Goal: Task Accomplishment & Management: Manage account settings

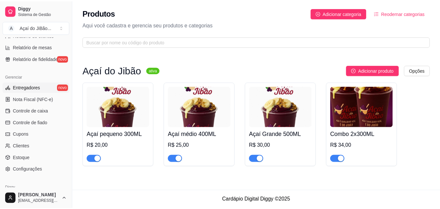
scroll to position [260, 0]
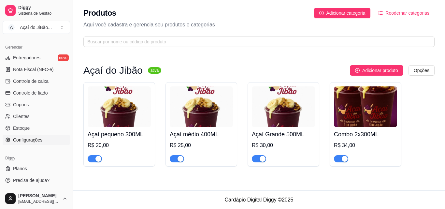
click at [33, 139] on span "Configurações" at bounding box center [27, 139] width 29 height 7
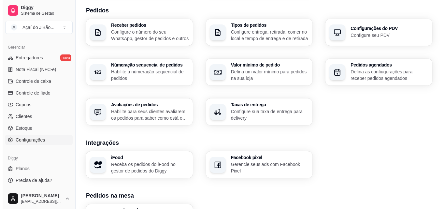
scroll to position [163, 0]
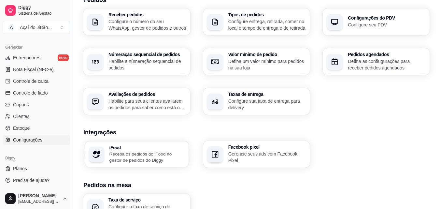
click at [133, 156] on p "Receba os pedidos do iFood no gestor de pedidos do Diggy" at bounding box center [146, 156] width 75 height 13
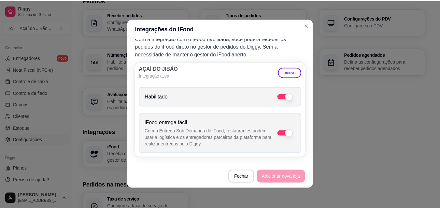
scroll to position [1, 0]
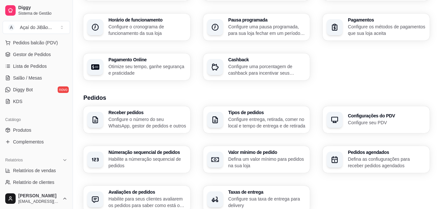
scroll to position [98, 0]
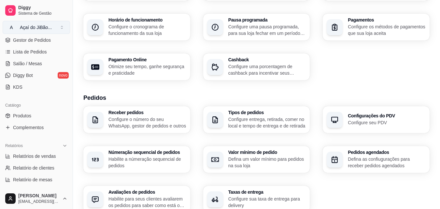
click at [52, 23] on button "A Açaí do JiBão ..." at bounding box center [36, 27] width 67 height 13
click at [46, 25] on div "Açaí do JiBão ..." at bounding box center [36, 27] width 32 height 7
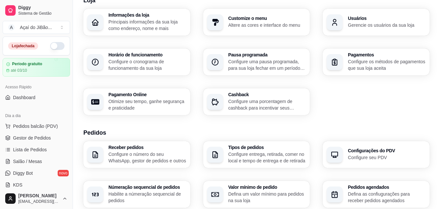
scroll to position [0, 0]
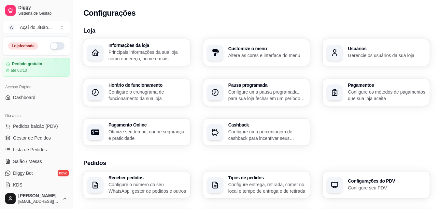
click at [50, 48] on button "button" at bounding box center [57, 46] width 14 height 8
click at [52, 49] on button "button" at bounding box center [57, 46] width 14 height 8
click at [300, 19] on div "Configurações" at bounding box center [256, 11] width 367 height 22
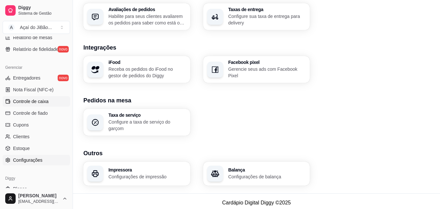
scroll to position [260, 0]
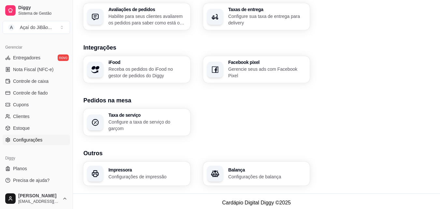
click at [33, 143] on link "Configurações" at bounding box center [36, 140] width 67 height 10
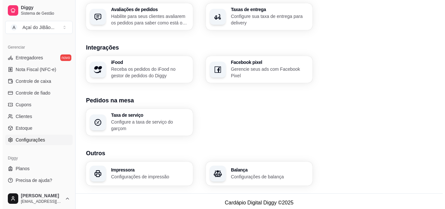
scroll to position [0, 0]
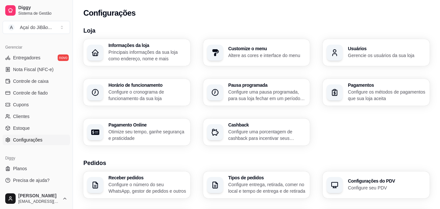
click at [378, 95] on p "Configure os métodos de pagamentos que sua loja aceita" at bounding box center [387, 95] width 78 height 13
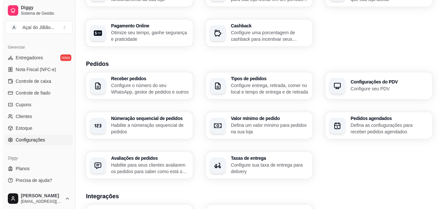
scroll to position [163, 0]
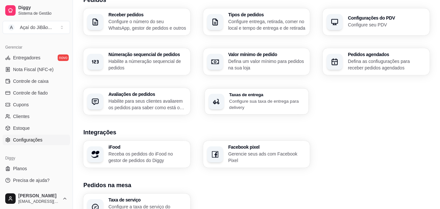
click at [245, 102] on p "Configure sua taxa de entrega para delivery" at bounding box center [267, 104] width 76 height 13
click at [279, 55] on h3 "Valor mínimo de pedido" at bounding box center [267, 54] width 78 height 5
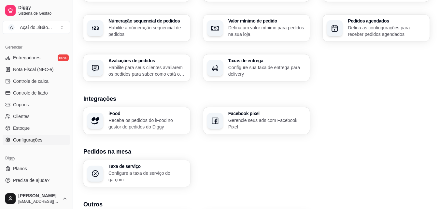
scroll to position [248, 0]
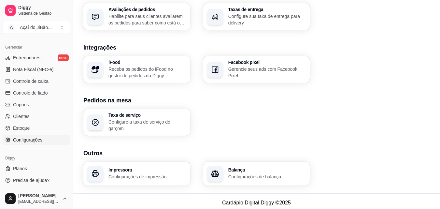
click at [137, 125] on p "Configure a taxa de serviço do garçom" at bounding box center [147, 125] width 78 height 13
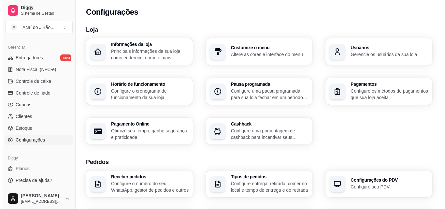
scroll to position [0, 0]
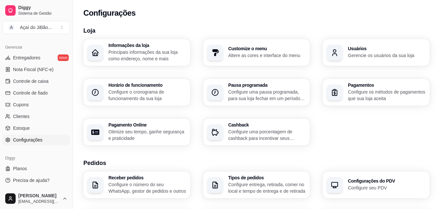
click at [352, 84] on h3 "Pagamentos" at bounding box center [387, 85] width 78 height 5
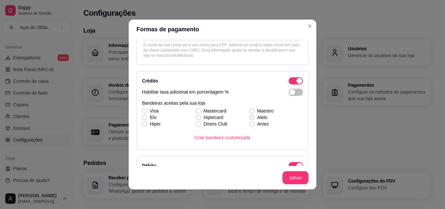
scroll to position [98, 0]
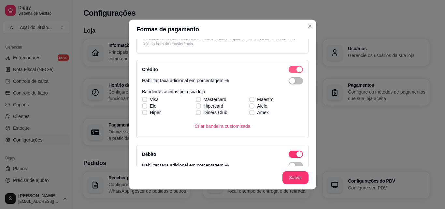
click at [289, 72] on span "button" at bounding box center [296, 69] width 14 height 7
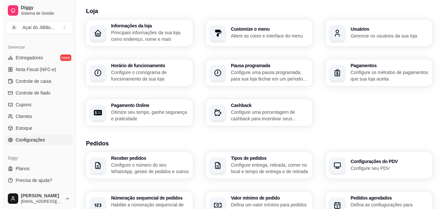
scroll to position [0, 0]
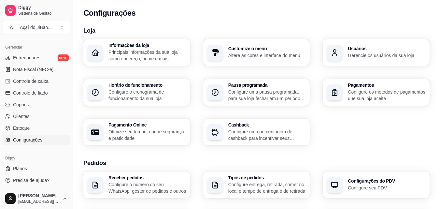
click at [153, 59] on p "Principais informações da sua loja como endereço, nome e mais" at bounding box center [147, 55] width 78 height 13
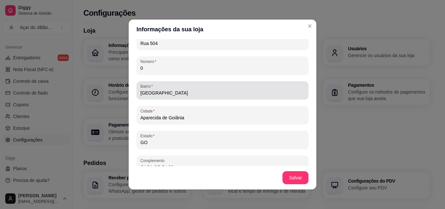
scroll to position [420, 0]
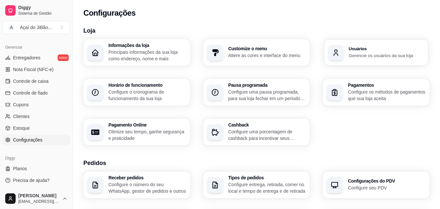
click at [359, 49] on h3 "Usuários" at bounding box center [386, 49] width 75 height 5
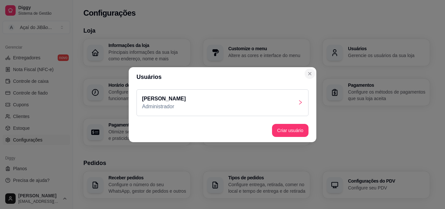
click at [315, 72] on header "Usuários" at bounding box center [223, 77] width 188 height 20
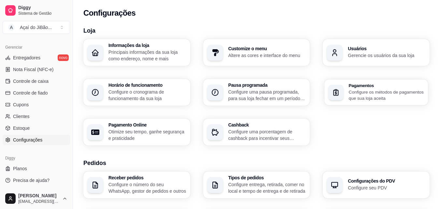
click at [341, 88] on div "button" at bounding box center [336, 92] width 16 height 16
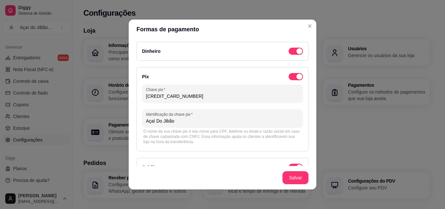
click at [289, 47] on div "Dinheiro" at bounding box center [222, 51] width 172 height 19
click at [296, 51] on div "button" at bounding box center [299, 51] width 6 height 6
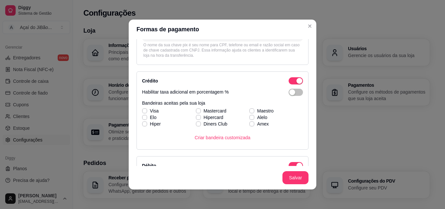
scroll to position [98, 0]
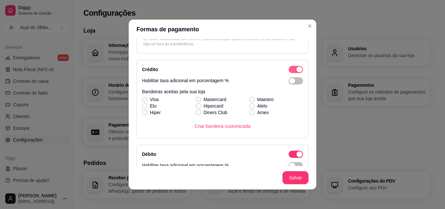
click at [296, 69] on div "button" at bounding box center [299, 69] width 6 height 6
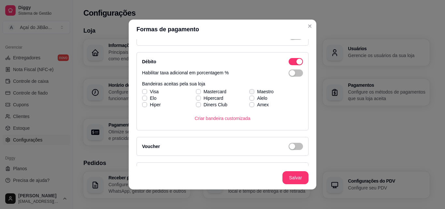
scroll to position [116, 0]
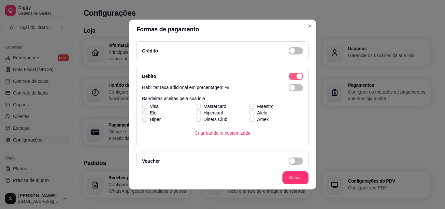
click at [289, 74] on span "button" at bounding box center [296, 76] width 14 height 7
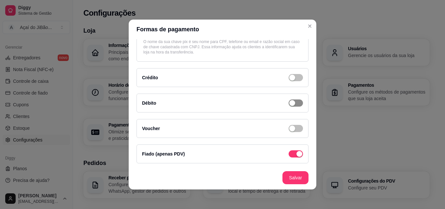
scroll to position [90, 0]
click at [289, 151] on span "button" at bounding box center [296, 153] width 14 height 7
click at [289, 154] on div "button" at bounding box center [292, 154] width 6 height 6
drag, startPoint x: 137, startPoint y: 153, endPoint x: 182, endPoint y: 155, distance: 44.7
click at [182, 155] on div "Fiado (apenas PDV)" at bounding box center [222, 153] width 172 height 19
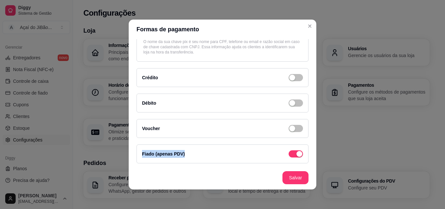
copy label "Fiado (apenas PDV)"
click at [304, 136] on div "Dinheiro Pix Chave pix [CREDIT_CARD_NUMBER] Identificação da chave pix Açaí Do …" at bounding box center [223, 102] width 188 height 127
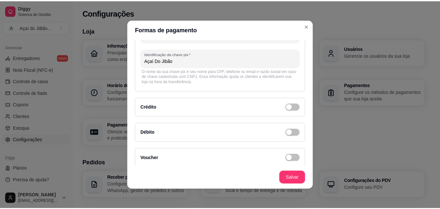
scroll to position [24, 0]
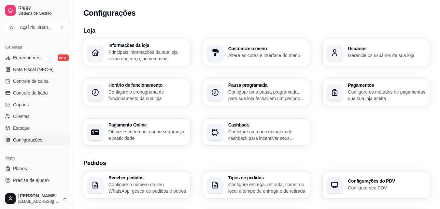
click at [348, 90] on div "Pagamentos Configure os métodos de pagamentos que sua loja aceita" at bounding box center [376, 92] width 107 height 27
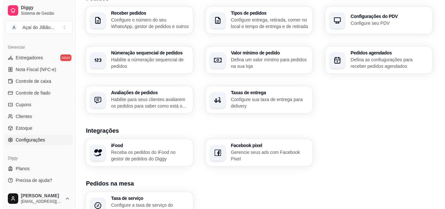
scroll to position [150, 0]
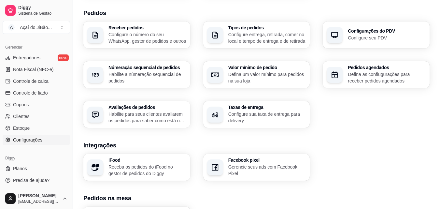
click at [286, 38] on p "Configure entrega, retirada, comer no local e tempo de entrega e de retirada" at bounding box center [267, 37] width 78 height 13
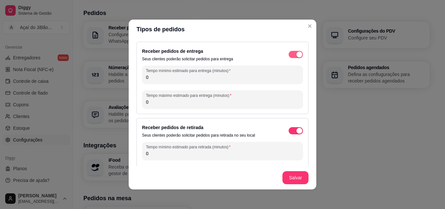
click at [289, 52] on span "button" at bounding box center [296, 54] width 14 height 7
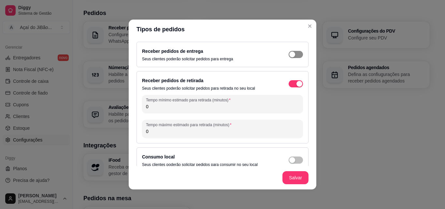
click at [289, 54] on div "button" at bounding box center [292, 54] width 6 height 6
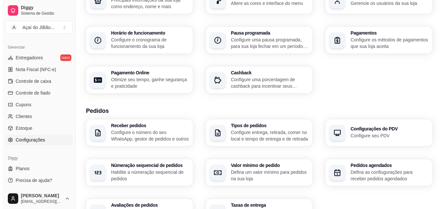
scroll to position [20, 0]
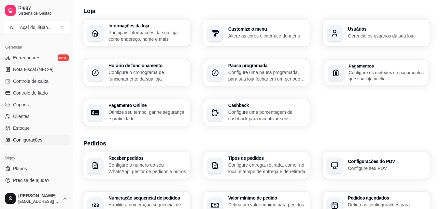
click at [362, 76] on p "Configure os métodos de pagamentos que sua loja aceita" at bounding box center [386, 75] width 75 height 13
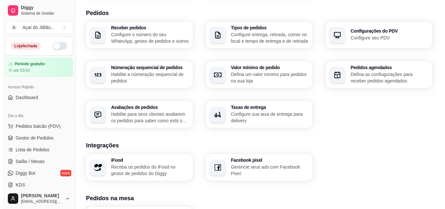
scroll to position [117, 0]
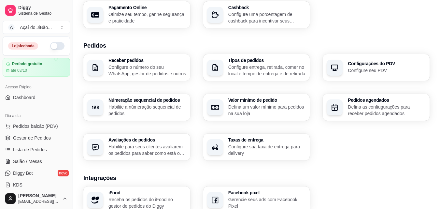
click at [260, 139] on h3 "Taxas de entrega" at bounding box center [267, 139] width 78 height 5
click at [157, 9] on h3 "Pagamento Online" at bounding box center [147, 7] width 78 height 5
select select "4.98"
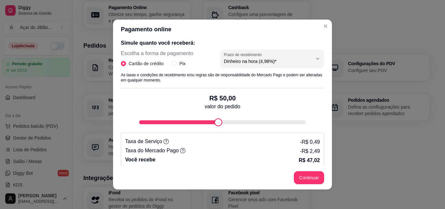
scroll to position [136, 0]
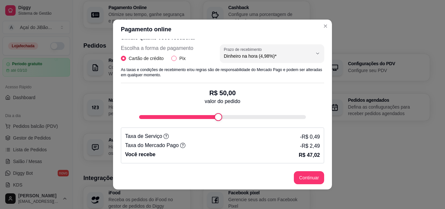
click at [177, 59] on span "Pix" at bounding box center [182, 58] width 11 height 7
click at [176, 59] on input "Pix" at bounding box center [173, 58] width 5 height 5
radio input "true"
radio input "false"
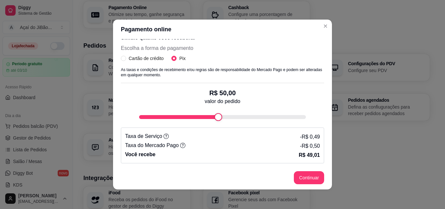
scroll to position [1, 0]
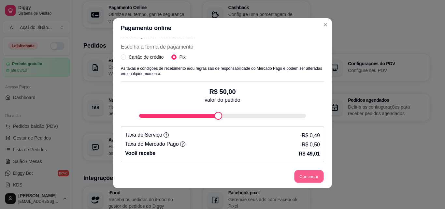
click at [304, 170] on button "Continuar" at bounding box center [308, 176] width 29 height 13
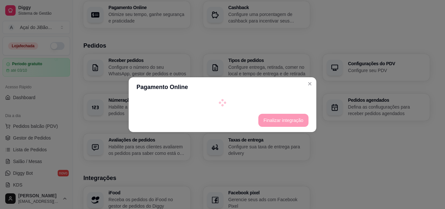
select select "4.98"
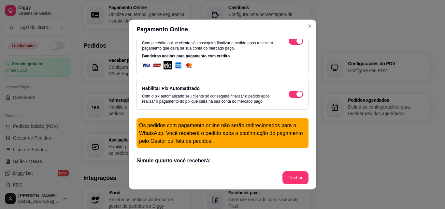
scroll to position [98, 0]
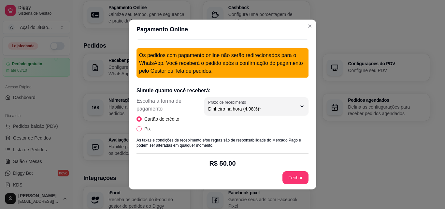
click at [139, 128] on input "Pix" at bounding box center [138, 128] width 5 height 5
radio input "true"
radio input "false"
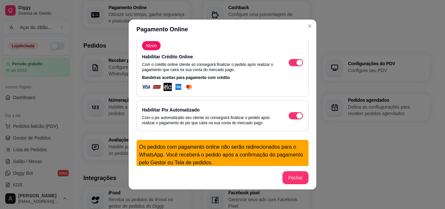
scroll to position [0, 0]
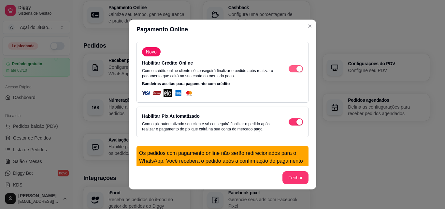
click at [289, 69] on span "button" at bounding box center [296, 68] width 14 height 7
click at [289, 71] on div "button" at bounding box center [292, 69] width 6 height 6
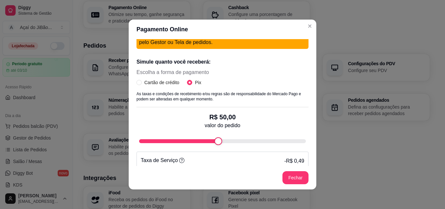
scroll to position [193, 0]
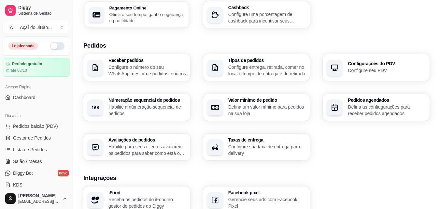
click at [150, 14] on p "Otimize seu tempo, ganhe segurança e praticidade" at bounding box center [146, 17] width 75 height 13
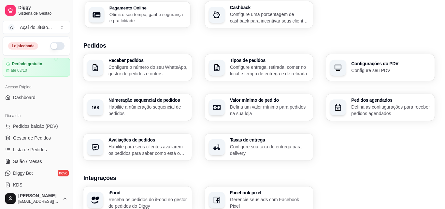
select select "4.98"
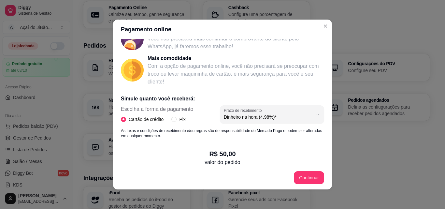
scroll to position [98, 0]
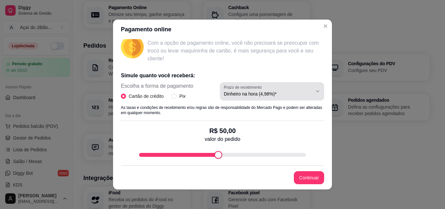
click at [235, 94] on span "Dinheiro na hora (4,98%)*" at bounding box center [268, 94] width 89 height 7
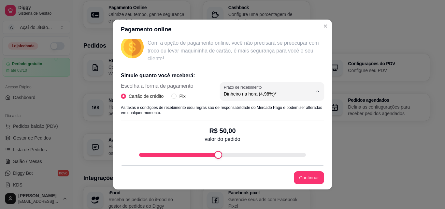
click at [232, 111] on span "Dinheiro na hora (4,98%)*" at bounding box center [262, 109] width 84 height 6
select select
click at [177, 100] on div "Escolha a forma de pagamento Cartão de crédito Pix Prazo de recebimento Dinheir…" at bounding box center [222, 93] width 203 height 23
click at [177, 98] on span "Pix" at bounding box center [182, 96] width 11 height 7
click at [175, 98] on input "Pix" at bounding box center [173, 95] width 5 height 5
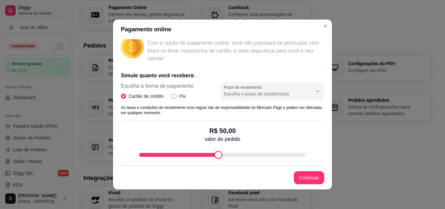
radio input "true"
radio input "false"
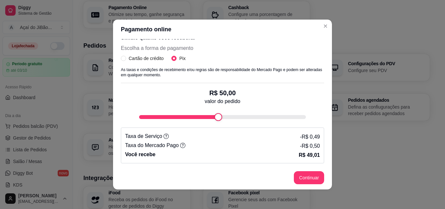
scroll to position [1, 0]
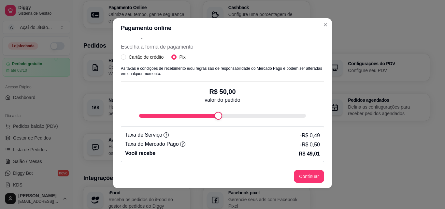
click at [299, 165] on footer "Continuar" at bounding box center [222, 175] width 219 height 23
click at [303, 175] on button "Continuar" at bounding box center [309, 176] width 30 height 13
select select "4.98"
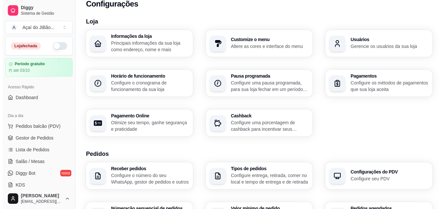
scroll to position [0, 0]
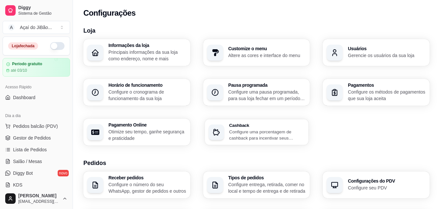
click at [231, 142] on div "Cashback Configure uma porcentagem de cashback para incentivar seus clientes a …" at bounding box center [257, 132] width 104 height 26
click at [280, 186] on p "Configure entrega, retirada, comer no local e tempo de entrega e de retirada" at bounding box center [267, 187] width 78 height 13
click at [374, 96] on p "Configure os métodos de pagamentos que sua loja aceita" at bounding box center [387, 95] width 78 height 13
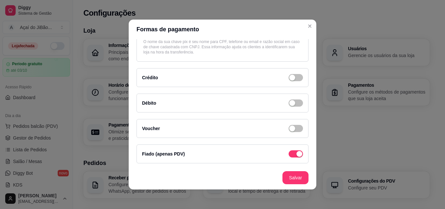
scroll to position [1, 0]
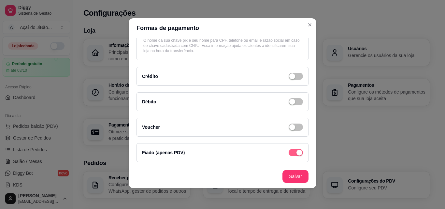
click at [289, 149] on span "button" at bounding box center [296, 152] width 14 height 7
click at [291, 149] on span "button" at bounding box center [296, 152] width 14 height 7
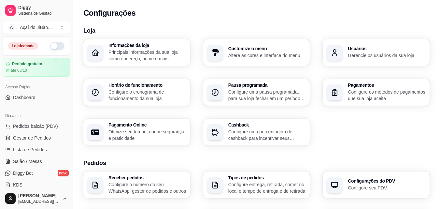
click at [336, 80] on div "Pagamentos Configure os métodos de pagamentos que sua loja aceita" at bounding box center [376, 92] width 107 height 27
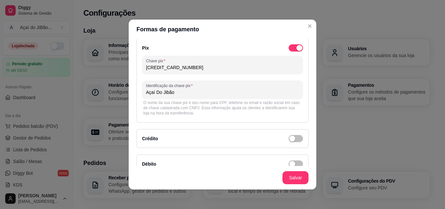
scroll to position [24, 0]
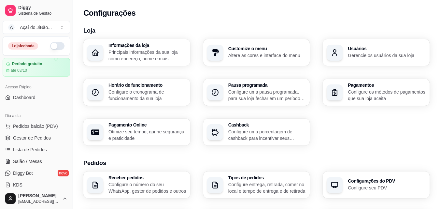
click at [342, 84] on div "Pagamentos Configure os métodos de pagamentos que sua loja aceita" at bounding box center [376, 92] width 107 height 27
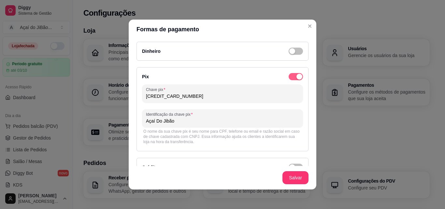
click at [289, 73] on span "button" at bounding box center [296, 76] width 14 height 7
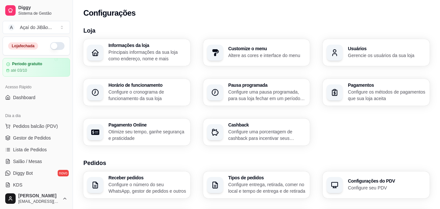
click at [53, 47] on button "button" at bounding box center [57, 46] width 14 height 8
click at [50, 47] on button "button" at bounding box center [57, 46] width 14 height 8
click at [47, 28] on div "Açaí do JiBão ..." at bounding box center [36, 27] width 32 height 7
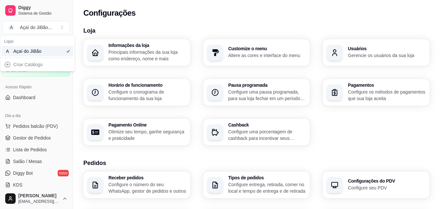
click at [137, 28] on h3 "Loja" at bounding box center [256, 30] width 346 height 9
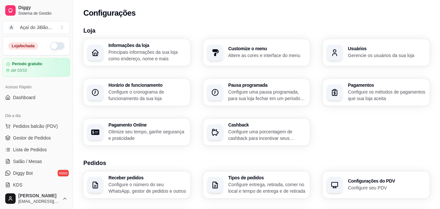
click at [51, 45] on button "button" at bounding box center [57, 46] width 14 height 8
click at [53, 46] on button "button" at bounding box center [57, 46] width 14 height 8
click at [363, 97] on p "Configure os métodos de pagamentos que sua loja aceita" at bounding box center [387, 95] width 78 height 13
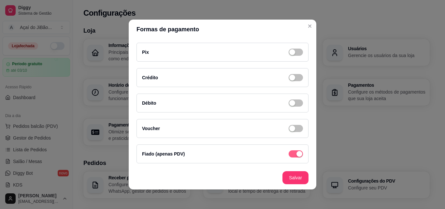
click at [296, 153] on div "button" at bounding box center [299, 154] width 6 height 6
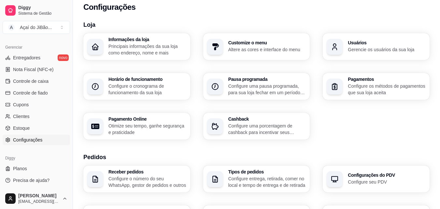
scroll to position [0, 0]
